Goal: Information Seeking & Learning: Check status

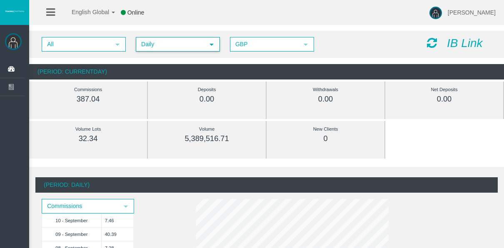
scroll to position [42, 0]
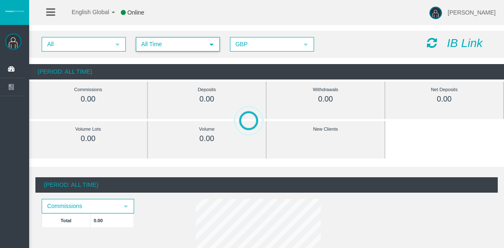
click at [147, 48] on span "All Time" at bounding box center [170, 44] width 67 height 13
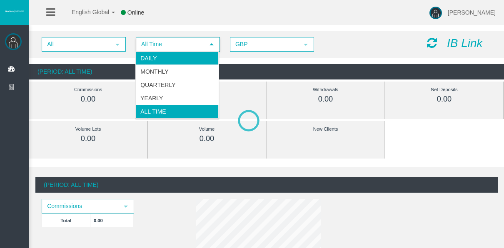
click at [148, 60] on li "Daily" at bounding box center [177, 58] width 83 height 13
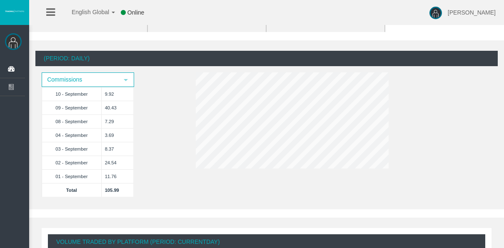
scroll to position [83, 0]
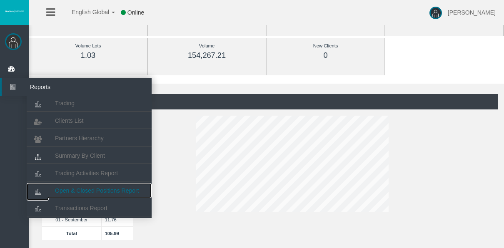
click at [88, 192] on span "Open & Closed Positions Report" at bounding box center [97, 190] width 84 height 7
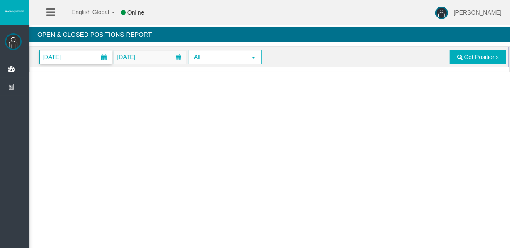
click at [88, 55] on span "01/09/2025" at bounding box center [76, 57] width 72 height 14
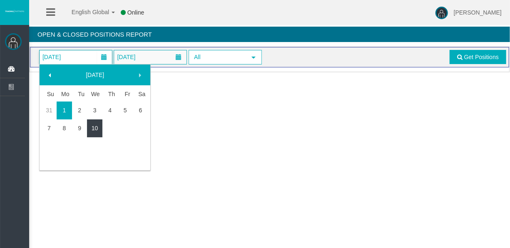
click at [100, 122] on link "10" at bounding box center [94, 128] width 15 height 15
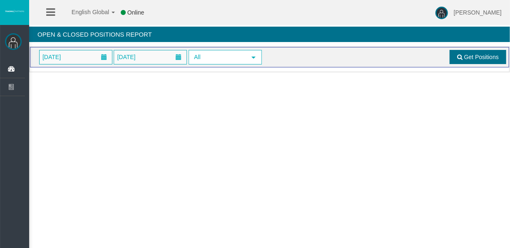
click at [468, 60] on span "Get Positions" at bounding box center [481, 57] width 35 height 7
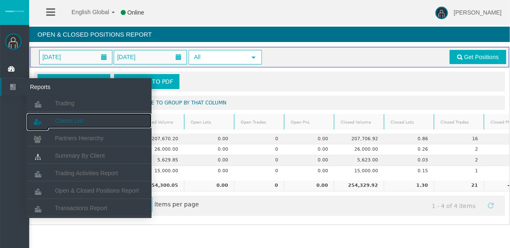
click at [57, 118] on span "Clients List" at bounding box center [69, 120] width 28 height 7
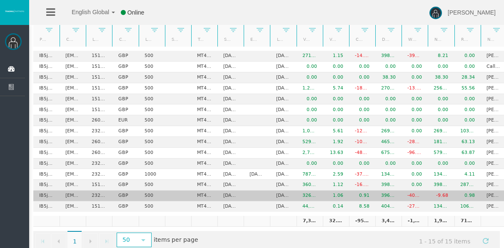
scroll to position [87, 0]
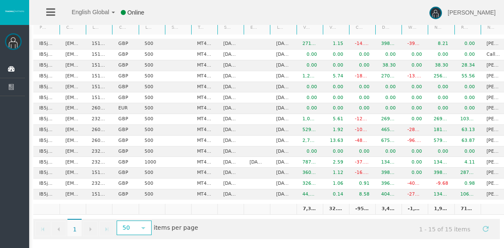
drag, startPoint x: 312, startPoint y: 236, endPoint x: 319, endPoint y: 236, distance: 7.5
click at [319, 236] on div "Export to Excel Export to PDF Drag a column header and drop it here to group by…" at bounding box center [266, 103] width 475 height 281
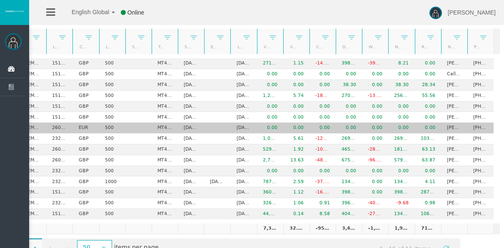
scroll to position [45, 0]
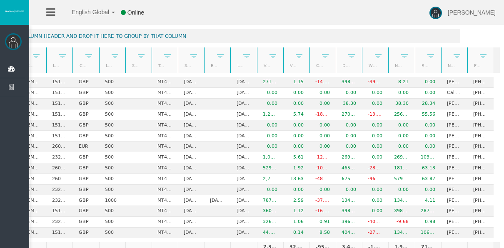
click at [262, 69] on link "Volume" at bounding box center [265, 65] width 14 height 11
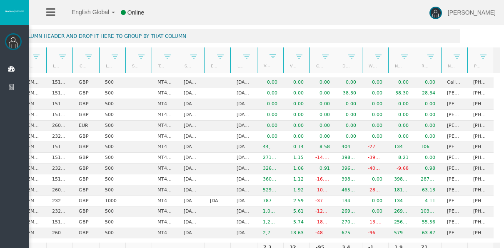
click at [260, 67] on link "Volume" at bounding box center [265, 66] width 14 height 12
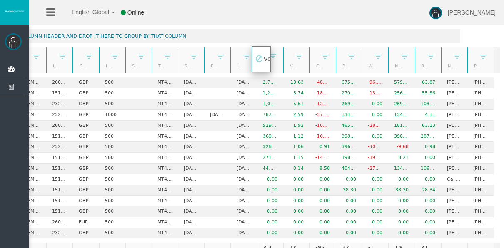
click at [261, 64] on body "English Global 简体中文 English Global 日本語 한국어 Online Tyler Pearson Help Log Out Ty…" at bounding box center [252, 79] width 504 height 248
click at [286, 66] on div "Partner code Client Login Currency Leverage Short Code Type Start Date End Date…" at bounding box center [244, 60] width 500 height 26
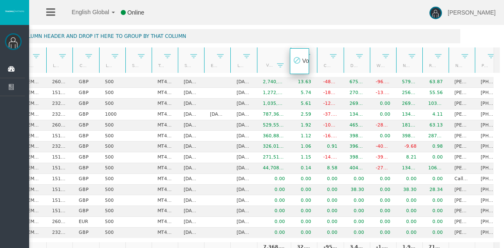
drag, startPoint x: 286, startPoint y: 66, endPoint x: 292, endPoint y: 67, distance: 6.4
click at [293, 67] on body "English Global 简体中文 English Global 日本語 한국어 Online Tyler Pearson Help Log Out Ty…" at bounding box center [252, 79] width 504 height 248
drag, startPoint x: 285, startPoint y: 65, endPoint x: 294, endPoint y: 65, distance: 9.2
click at [295, 66] on body "English Global 简体中文 English Global 日本語 한국어 Online Tyler Pearson Help Log Out Ty…" at bounding box center [252, 79] width 504 height 248
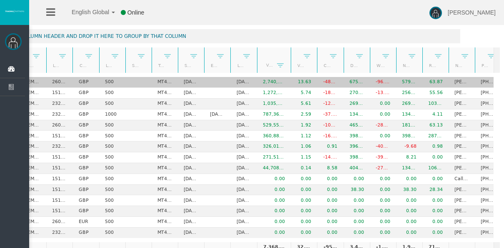
drag, startPoint x: 279, startPoint y: 80, endPoint x: 285, endPoint y: 78, distance: 6.4
click at [285, 78] on tr "IB5jhcp tarunkang514@gmail.com 26095408 GBP 500 MT4 LiveFixedSpreadAccount 23/0…" at bounding box center [248, 82] width 508 height 11
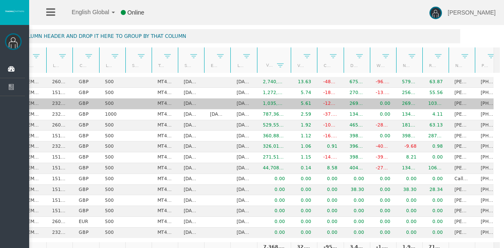
drag, startPoint x: 285, startPoint y: 78, endPoint x: 288, endPoint y: 98, distance: 20.1
click at [291, 99] on td "5.61" at bounding box center [304, 104] width 26 height 11
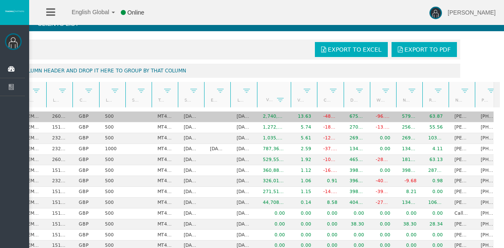
scroll to position [10, 0]
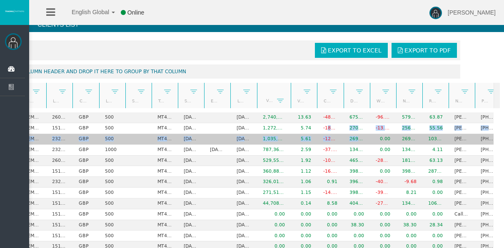
drag, startPoint x: 321, startPoint y: 128, endPoint x: 359, endPoint y: 134, distance: 38.3
click at [359, 134] on tbody "IB5jhcp tarunkang514@gmail.com 26095408 GBP 500 MT4 LiveFixedSpreadAccount 23/0…" at bounding box center [248, 192] width 508 height 161
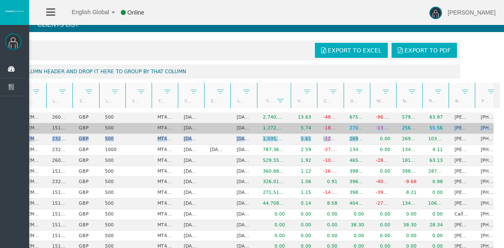
drag, startPoint x: 359, startPoint y: 134, endPoint x: 330, endPoint y: 127, distance: 29.1
click at [330, 127] on td "-182.83" at bounding box center [330, 128] width 26 height 11
drag, startPoint x: 330, startPoint y: 127, endPoint x: 342, endPoint y: 128, distance: 11.7
click at [342, 128] on tr "IB5jhcp jlsales171011@gmail.com 15174487 GBP 500 MT4 LiveFloatingSpreadAccount …" at bounding box center [248, 128] width 508 height 11
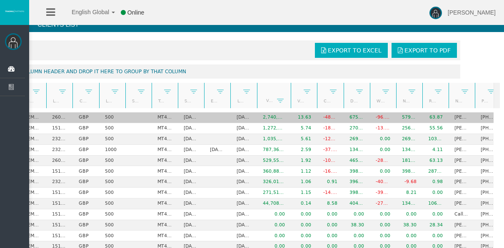
drag, startPoint x: 342, startPoint y: 127, endPoint x: 337, endPoint y: 119, distance: 10.1
click at [344, 120] on td "675.18" at bounding box center [357, 117] width 26 height 11
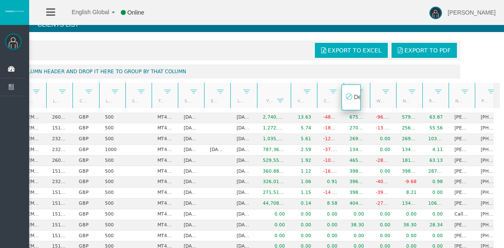
drag, startPoint x: 338, startPoint y: 105, endPoint x: 340, endPoint y: 100, distance: 5.4
click at [344, 105] on body "English Global 简体中文 English Global 日本語 한국어 Online Tyler Pearson Help Log Out Ty…" at bounding box center [252, 114] width 504 height 248
drag, startPoint x: 346, startPoint y: 104, endPoint x: 329, endPoint y: 100, distance: 17.1
click at [350, 104] on body "English Global 简体中文 English Global 日本語 한국어 Online Tyler Pearson Help Log Out Ty…" at bounding box center [252, 114] width 504 height 248
click at [326, 99] on body "English Global 简体中文 English Global 日本語 한국어 Online Tyler Pearson Help Log Out Ty…" at bounding box center [252, 114] width 504 height 248
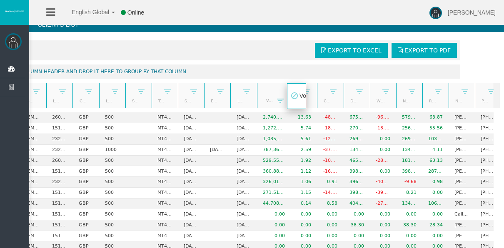
drag, startPoint x: 294, startPoint y: 101, endPoint x: 299, endPoint y: 102, distance: 5.1
click at [299, 102] on body "English Global 简体中文 English Global 日本語 한국어 Online Tyler Pearson Help Log Out Ty…" at bounding box center [252, 114] width 504 height 248
drag, startPoint x: 266, startPoint y: 100, endPoint x: 272, endPoint y: 101, distance: 6.0
click at [272, 101] on body "English Global 简体中文 English Global 日本語 한국어 Online Tyler Pearson Help Log Out Ty…" at bounding box center [252, 114] width 504 height 248
click at [240, 100] on th "Last trade date" at bounding box center [243, 96] width 26 height 26
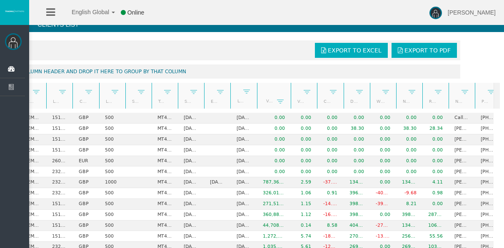
click at [236, 100] on link "Last trade date" at bounding box center [239, 101] width 14 height 12
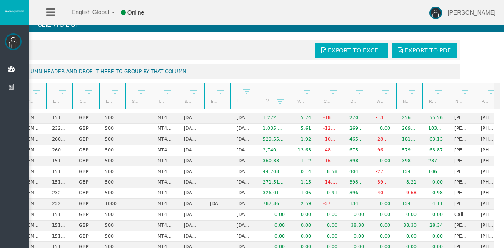
click at [236, 100] on link "Last trade date" at bounding box center [239, 101] width 14 height 12
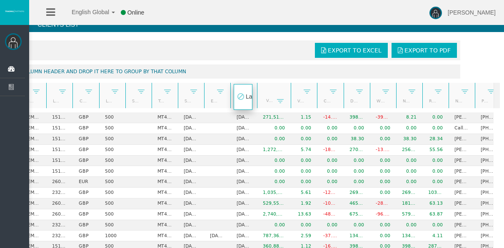
drag, startPoint x: 236, startPoint y: 100, endPoint x: 246, endPoint y: 102, distance: 10.5
click at [246, 102] on body "English Global 简体中文 English Global 日本語 한국어 Online Tyler Pearson Help Log Out Ty…" at bounding box center [252, 114] width 504 height 248
click at [238, 101] on link "Last trade date" at bounding box center [239, 100] width 14 height 11
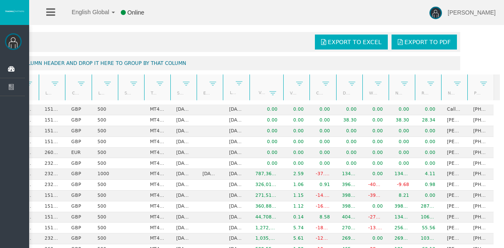
scroll to position [11, 0]
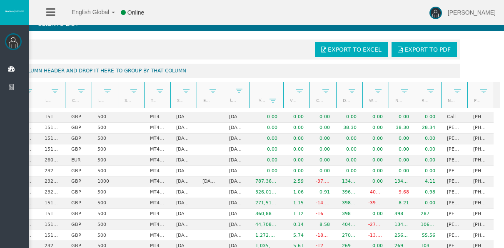
click at [290, 102] on link "Volume lots" at bounding box center [292, 100] width 14 height 11
click at [288, 100] on link "Volume lots" at bounding box center [292, 101] width 14 height 12
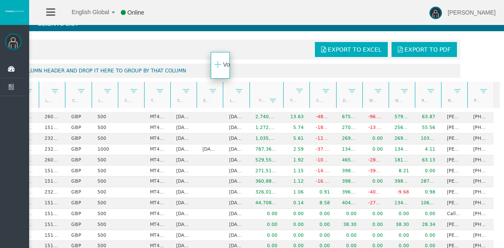
drag, startPoint x: 220, startPoint y: 72, endPoint x: 218, endPoint y: 65, distance: 7.9
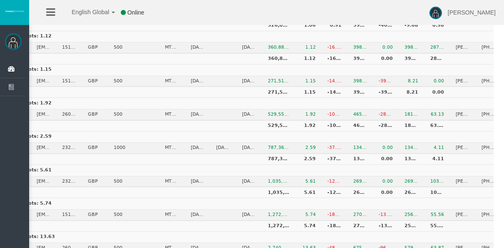
scroll to position [236, 0]
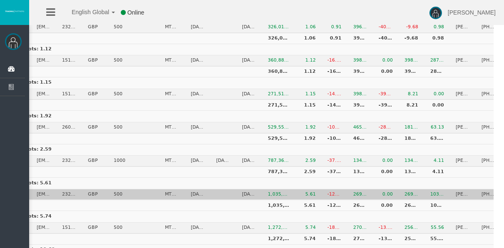
click at [160, 190] on td "MT4 LiveFloatingSpreadAccount" at bounding box center [172, 194] width 26 height 11
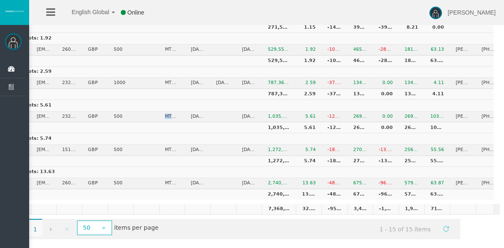
scroll to position [0, 0]
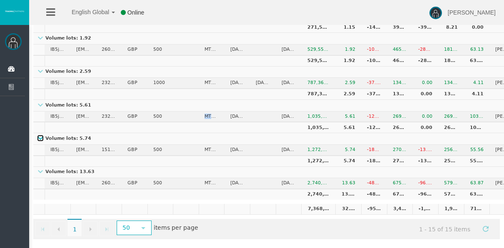
click at [43, 135] on link at bounding box center [40, 138] width 7 height 7
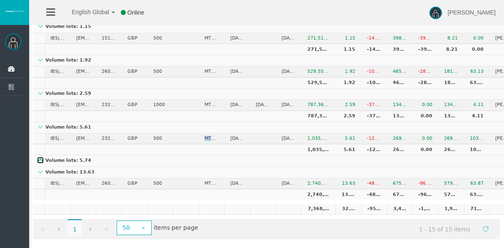
click at [40, 157] on link at bounding box center [40, 160] width 7 height 7
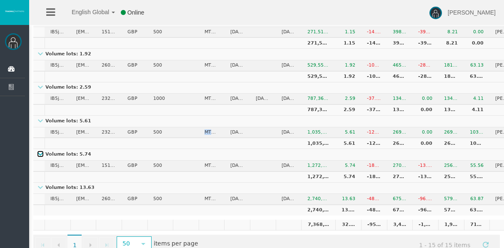
scroll to position [0, 0]
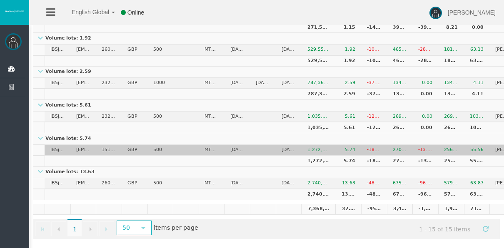
click at [79, 145] on td "jlsales171011@gmail.com" at bounding box center [83, 150] width 26 height 11
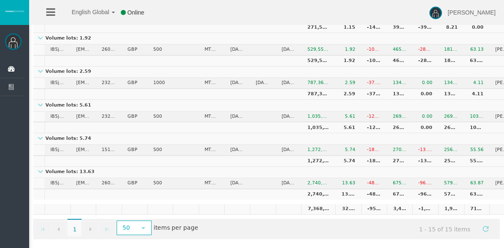
click at [174, 133] on td "Volume lots: 5.74" at bounding box center [287, 139] width 508 height 12
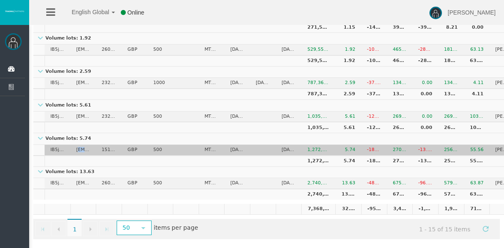
drag, startPoint x: 77, startPoint y: 139, endPoint x: 95, endPoint y: 142, distance: 17.7
click at [95, 145] on td "jlsales171011@gmail.com" at bounding box center [83, 150] width 26 height 11
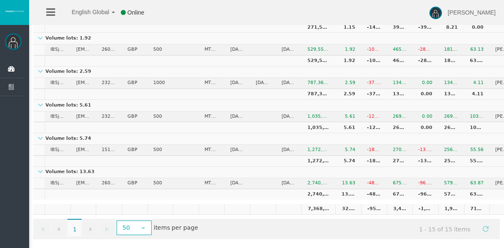
drag, startPoint x: 95, startPoint y: 142, endPoint x: 136, endPoint y: 123, distance: 45.5
click at [136, 133] on td "Volume lots: 5.74" at bounding box center [287, 139] width 508 height 12
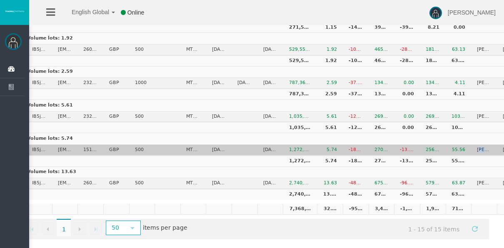
scroll to position [0, 12]
drag, startPoint x: 488, startPoint y: 137, endPoint x: 476, endPoint y: 137, distance: 12.9
click at [476, 145] on td "Marc Leighton" at bounding box center [483, 150] width 26 height 11
click at [472, 145] on td "Marc Leighton" at bounding box center [483, 150] width 26 height 11
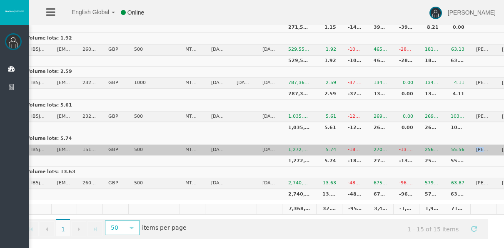
drag, startPoint x: 473, startPoint y: 137, endPoint x: 491, endPoint y: 139, distance: 17.1
click at [491, 145] on td "Marc Leighton" at bounding box center [483, 150] width 26 height 11
copy td "Marc L"
drag, startPoint x: 56, startPoint y: 139, endPoint x: 90, endPoint y: 137, distance: 33.8
click at [90, 145] on tr "IB5jhcp jlsales171011@gmail.com 15174487 GBP 500 MT4 LiveFloatingSpreadAccount …" at bounding box center [268, 150] width 508 height 11
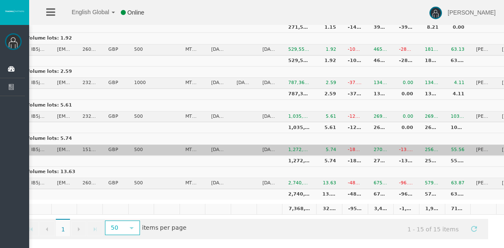
drag, startPoint x: 90, startPoint y: 137, endPoint x: 49, endPoint y: 139, distance: 40.8
click at [49, 145] on td "IB5jhcp" at bounding box center [38, 150] width 26 height 11
drag, startPoint x: 49, startPoint y: 139, endPoint x: 70, endPoint y: 138, distance: 21.7
click at [70, 145] on tr "IB5jhcp jlsales171011@gmail.com 15174487 GBP 500 MT4 LiveFloatingSpreadAccount …" at bounding box center [268, 150] width 508 height 11
copy tr "jlsales"
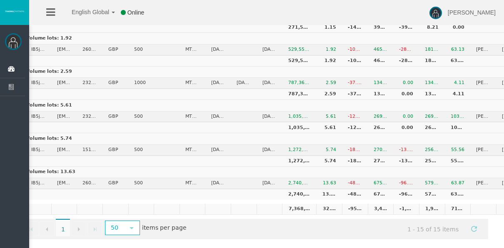
click at [113, 156] on td at bounding box center [115, 161] width 26 height 11
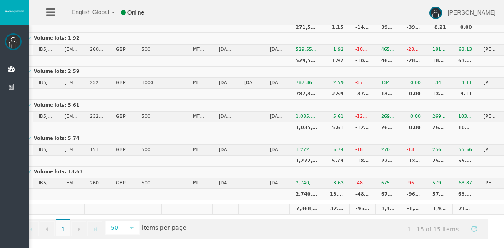
scroll to position [0, 7]
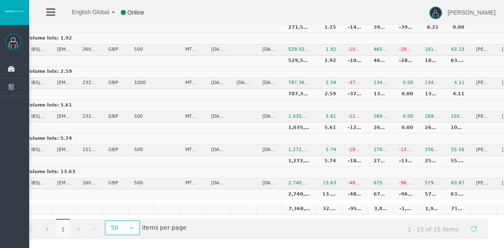
drag, startPoint x: 108, startPoint y: 185, endPoint x: 93, endPoint y: 187, distance: 15.5
click at [93, 189] on tr "2,740,391.25 13.63 -484.94 675.18 -96.17 579.01 63.87" at bounding box center [268, 194] width 508 height 11
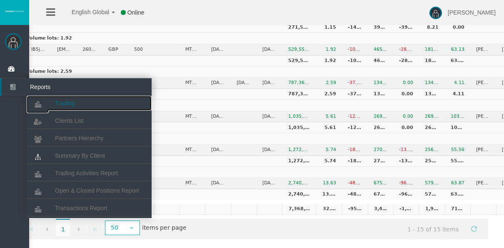
click at [42, 107] on icon at bounding box center [38, 104] width 22 height 17
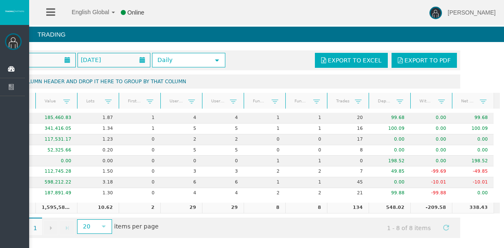
scroll to position [0, 46]
click at [389, 204] on td "548.02" at bounding box center [390, 208] width 42 height 11
drag, startPoint x: 421, startPoint y: 202, endPoint x: 433, endPoint y: 202, distance: 12.9
click at [433, 203] on td "-209.58" at bounding box center [431, 208] width 42 height 11
drag, startPoint x: 433, startPoint y: 202, endPoint x: 467, endPoint y: 203, distance: 33.3
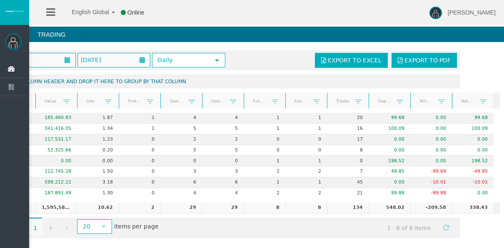
click at [467, 203] on td "338.43" at bounding box center [473, 208] width 42 height 11
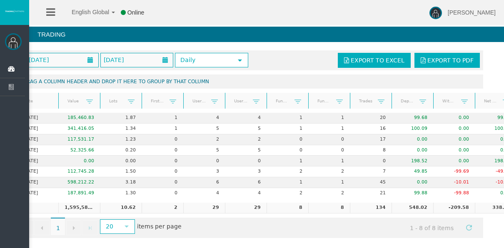
scroll to position [0, 0]
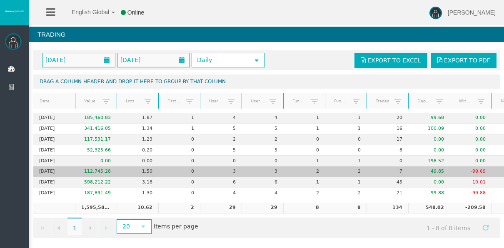
click at [234, 167] on td "3" at bounding box center [221, 172] width 42 height 11
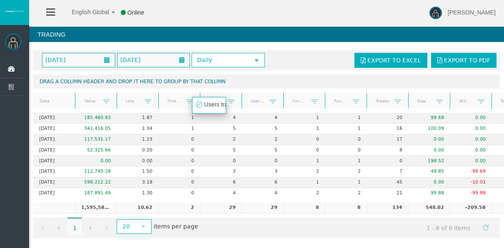
drag, startPoint x: 223, startPoint y: 93, endPoint x: 214, endPoint y: 97, distance: 10.2
click at [214, 97] on body "English Global 简体中文 English Global 日本語 한국어 Online Tyler Pearson Help Log Out Ty…" at bounding box center [252, 124] width 504 height 248
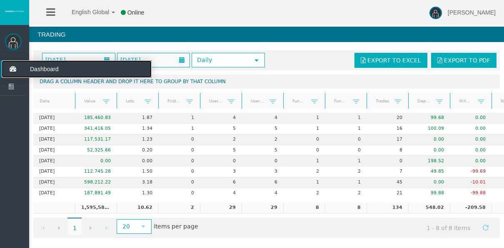
click at [13, 68] on icon at bounding box center [13, 68] width 22 height 17
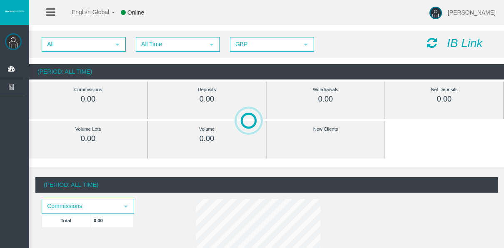
click at [130, 47] on div "All select All Time select 5 GBP select GBP" at bounding box center [227, 44] width 385 height 15
click at [138, 52] on div "All select All Time select 5 GBP select GBP IB Link" at bounding box center [266, 44] width 475 height 27
click at [152, 49] on span "All Time" at bounding box center [170, 44] width 67 height 13
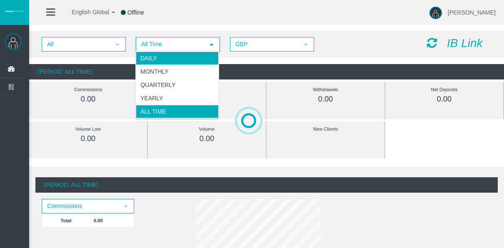
click at [151, 57] on li "Daily" at bounding box center [177, 58] width 83 height 13
